Goal: Book appointment/travel/reservation

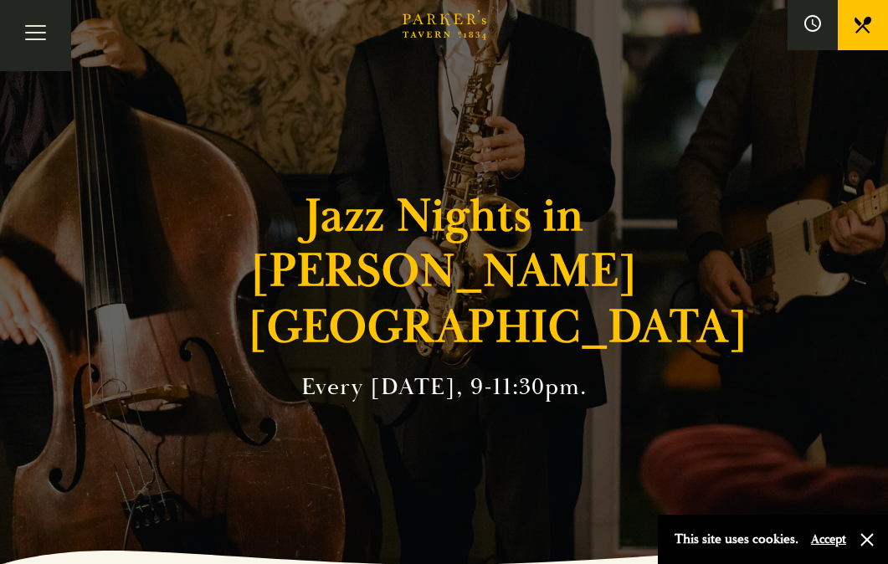
scroll to position [100, 0]
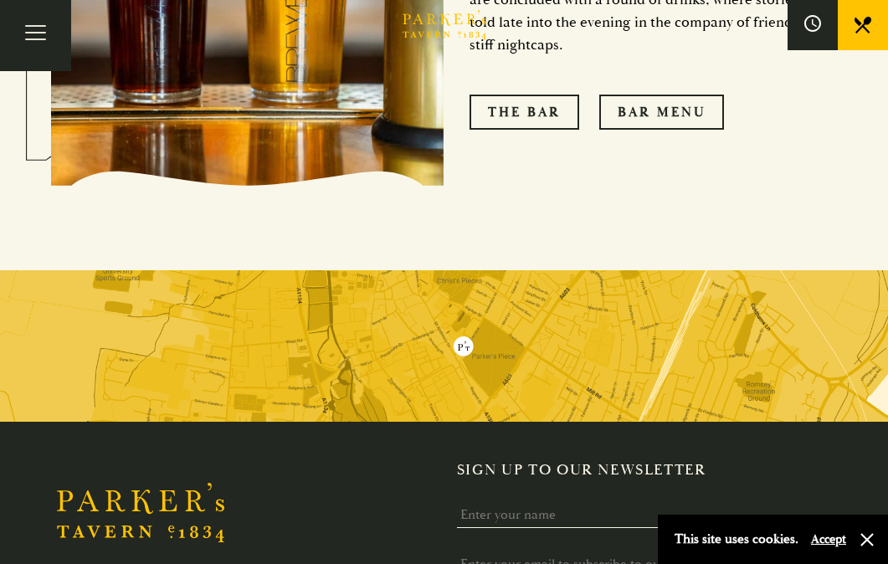
scroll to position [1716, 0]
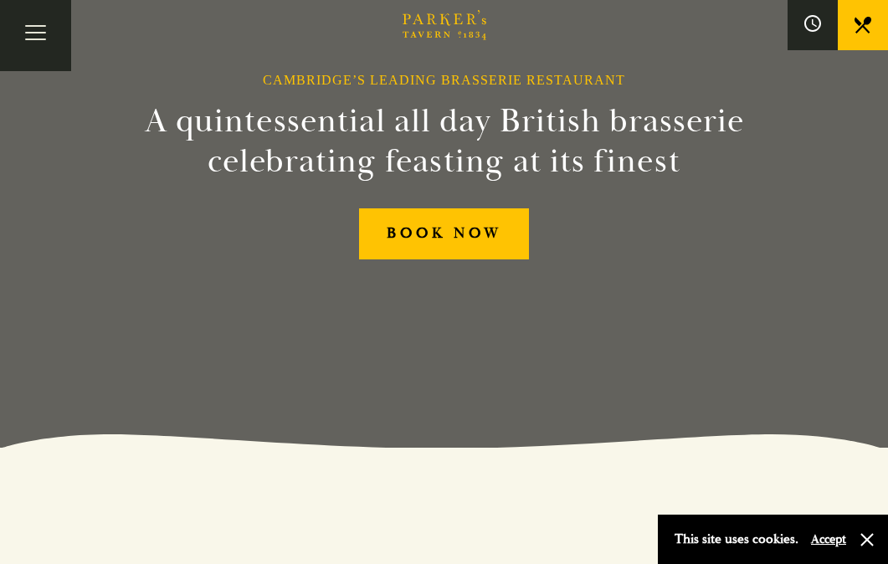
scroll to position [117, 0]
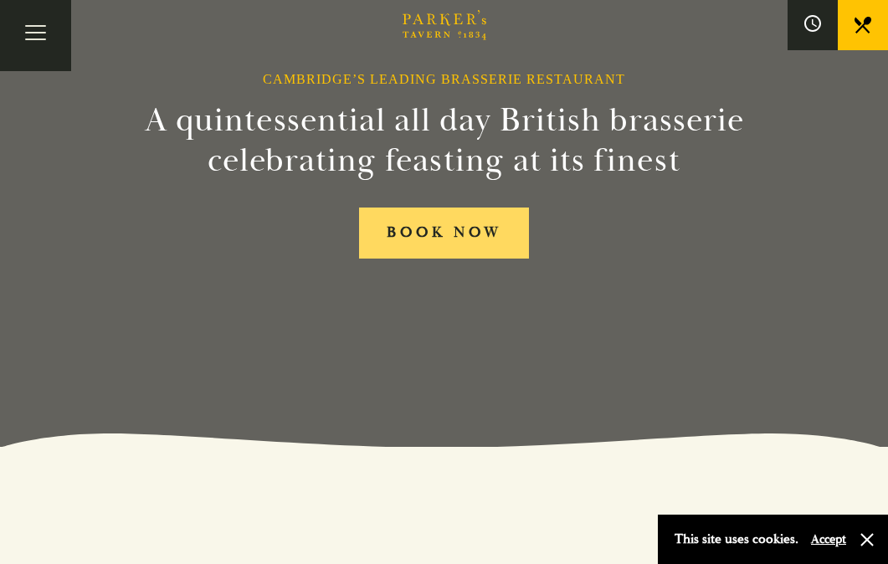
click at [475, 237] on link "BOOK NOW" at bounding box center [444, 233] width 170 height 51
